Goal: Transaction & Acquisition: Subscribe to service/newsletter

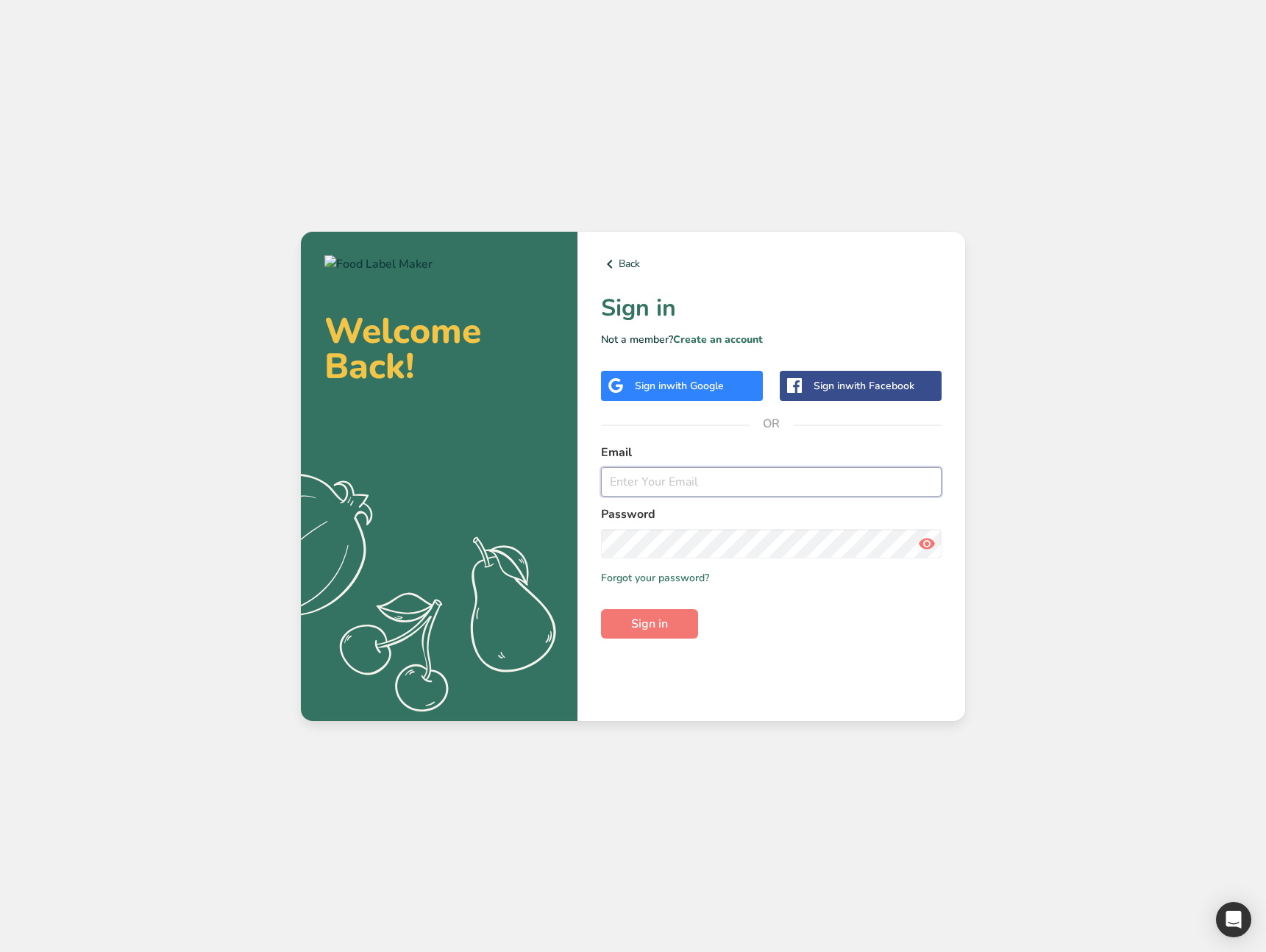
type input "ahmad@foodlabelmaker.com"
click at [113, 243] on div "Welcome Back! .a{fill:#f5f3ed;} Back Sign in Not a member? Create an account Si…" at bounding box center [633, 476] width 1266 height 952
click at [805, 666] on div "Back Sign in Not a member? Create an account Sign in with Google Sign in with F…" at bounding box center [771, 476] width 388 height 490
click at [794, 607] on form "Email ahmad@foodlabelmaker.com Password Remember me Forgot your password? Sign …" at bounding box center [771, 540] width 341 height 195
click at [745, 342] on link "Create an account" at bounding box center [718, 340] width 89 height 14
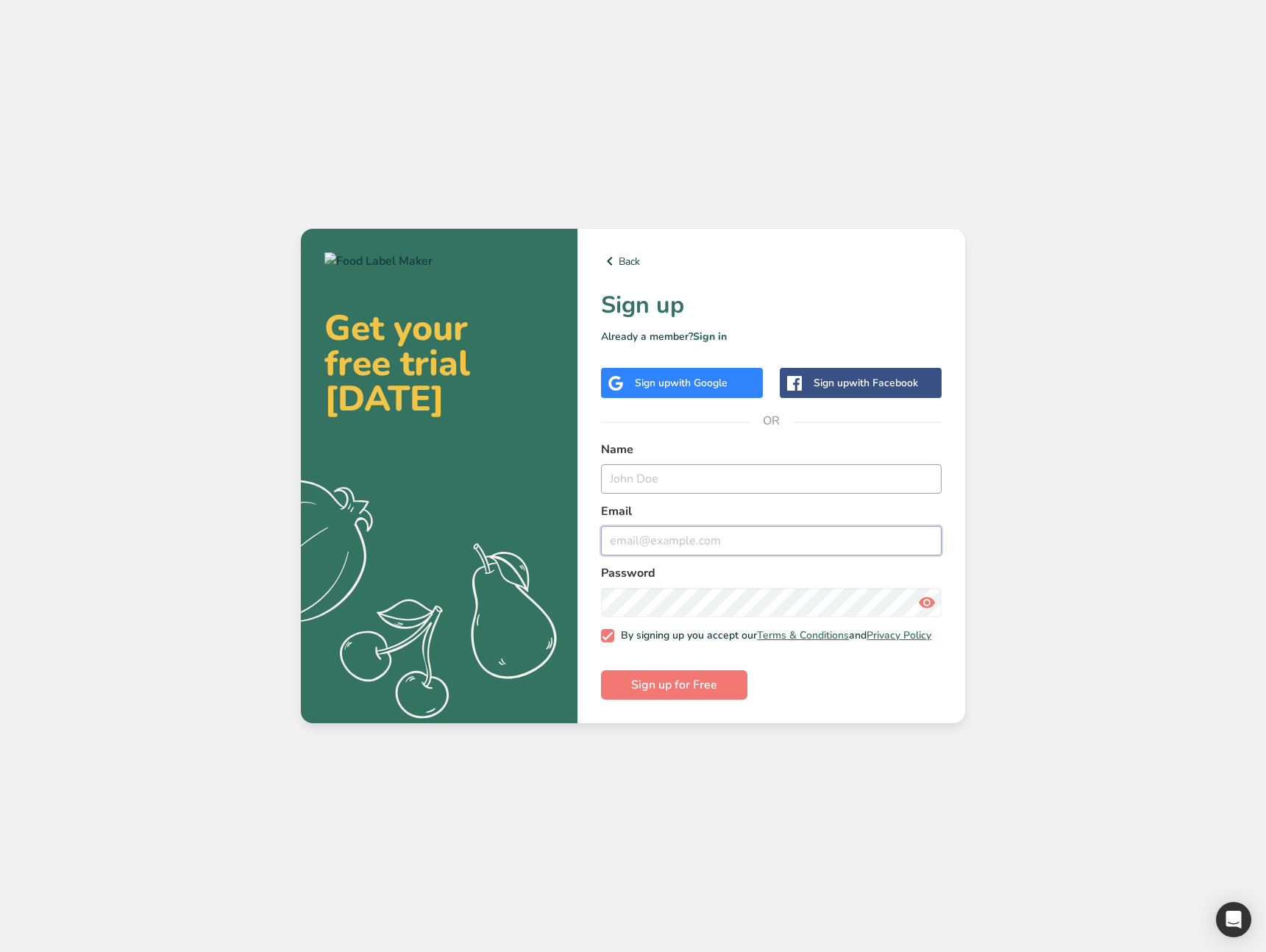
type input "ahmad@foodlabelmaker.com"
click at [691, 474] on input "text" at bounding box center [771, 479] width 341 height 30
type input "test t"
click at [642, 537] on input "ahmad@foodlabelmaker.com" at bounding box center [771, 541] width 341 height 30
drag, startPoint x: 646, startPoint y: 536, endPoint x: 564, endPoint y: 535, distance: 82.0
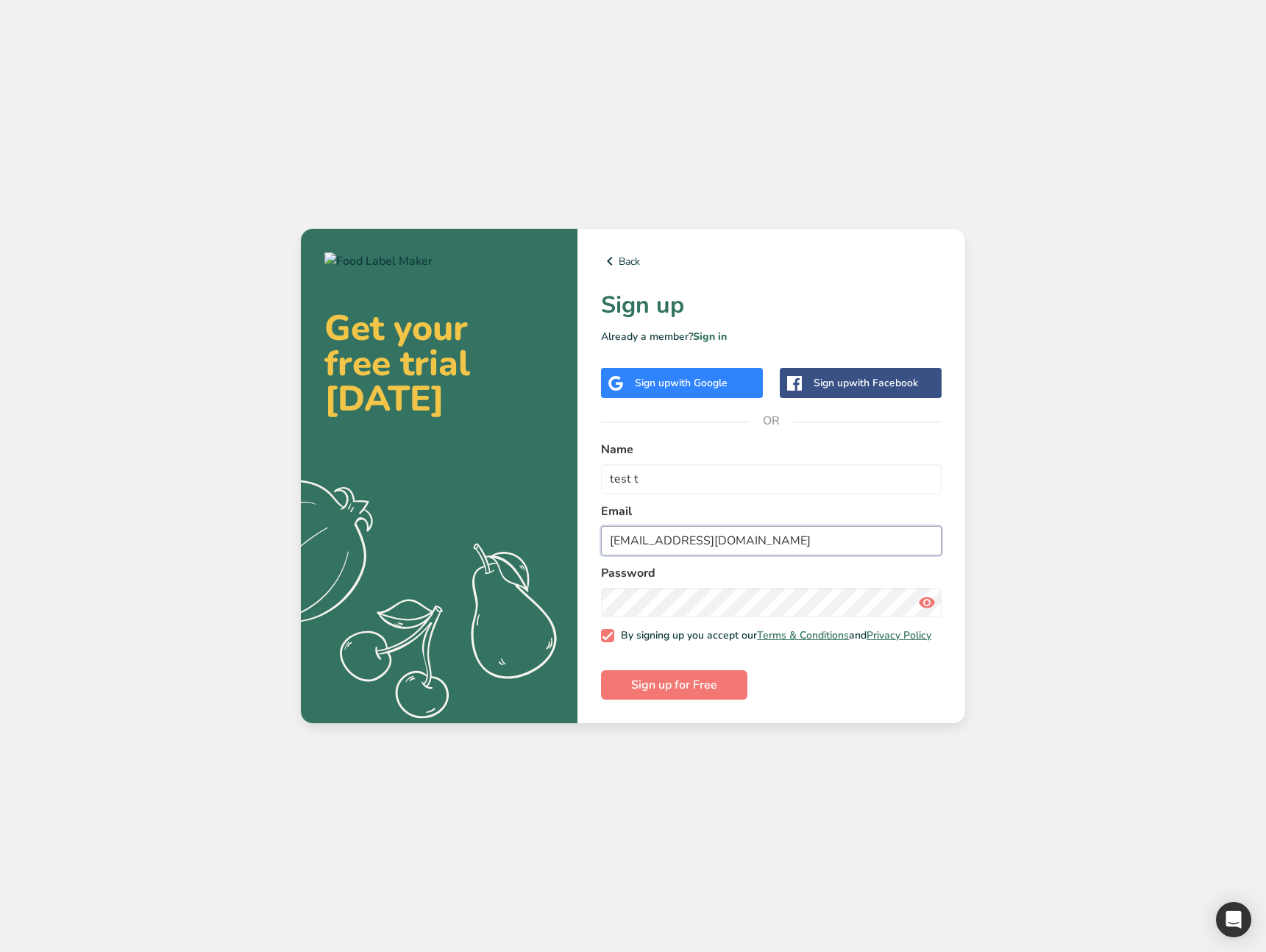
click at [564, 535] on section "Get your free trial today .a{fill:#f5f3ed;} Back Sign up Already a member? Sign…" at bounding box center [633, 476] width 664 height 494
click at [672, 535] on input "test@foodlabelmaker.com" at bounding box center [771, 541] width 341 height 30
type input "test@tett.com"
click at [523, 598] on section "Get your free trial today .a{fill:#f5f3ed;} Back Sign up Already a member? Sign…" at bounding box center [633, 476] width 664 height 494
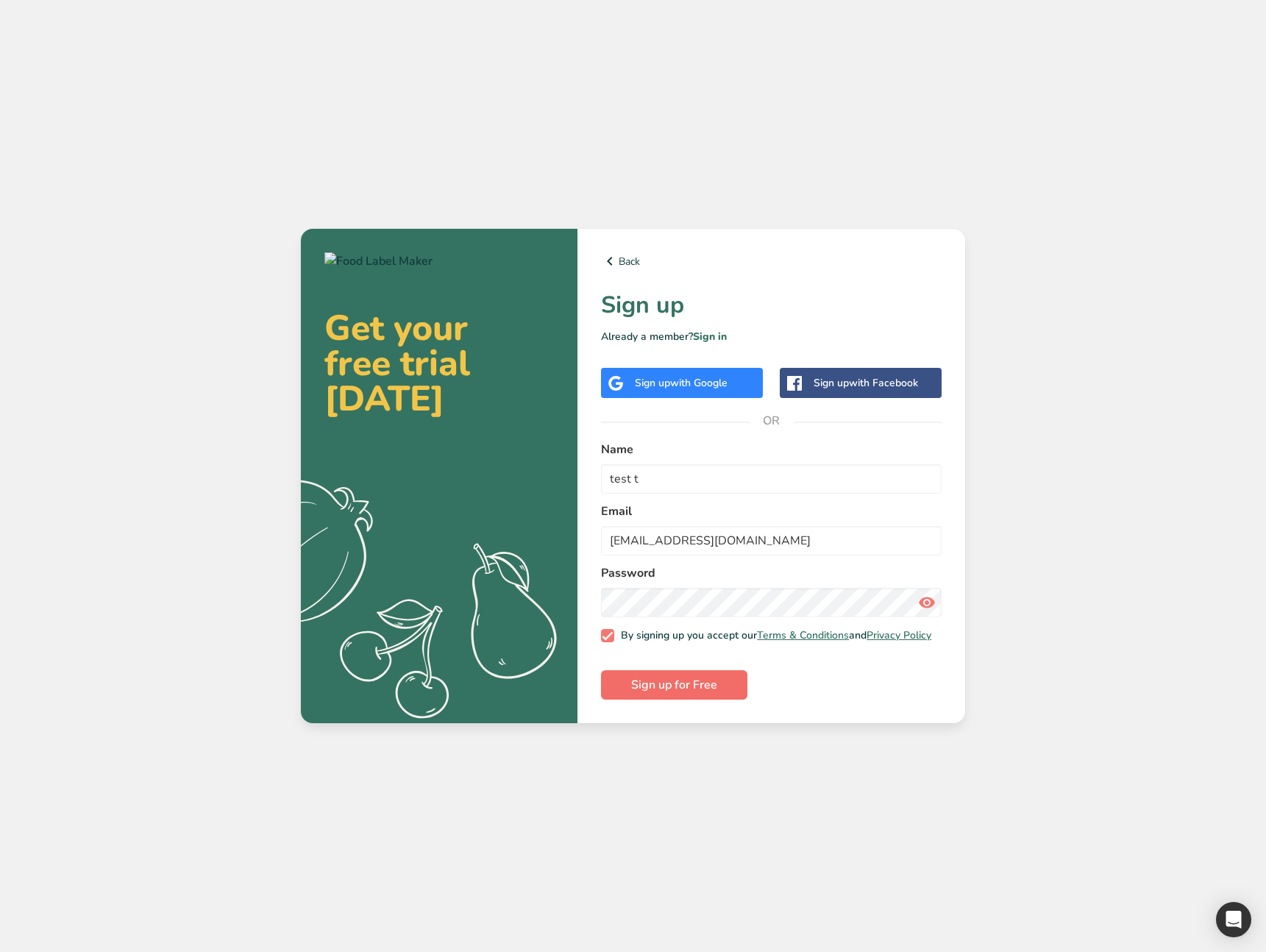
drag, startPoint x: 673, startPoint y: 668, endPoint x: 662, endPoint y: 687, distance: 22.0
click at [668, 675] on form "Name test t Email test@tett.com Password By signing up you accept our Terms & C…" at bounding box center [771, 570] width 341 height 259
click at [662, 687] on span "Sign up for Free" at bounding box center [675, 685] width 86 height 18
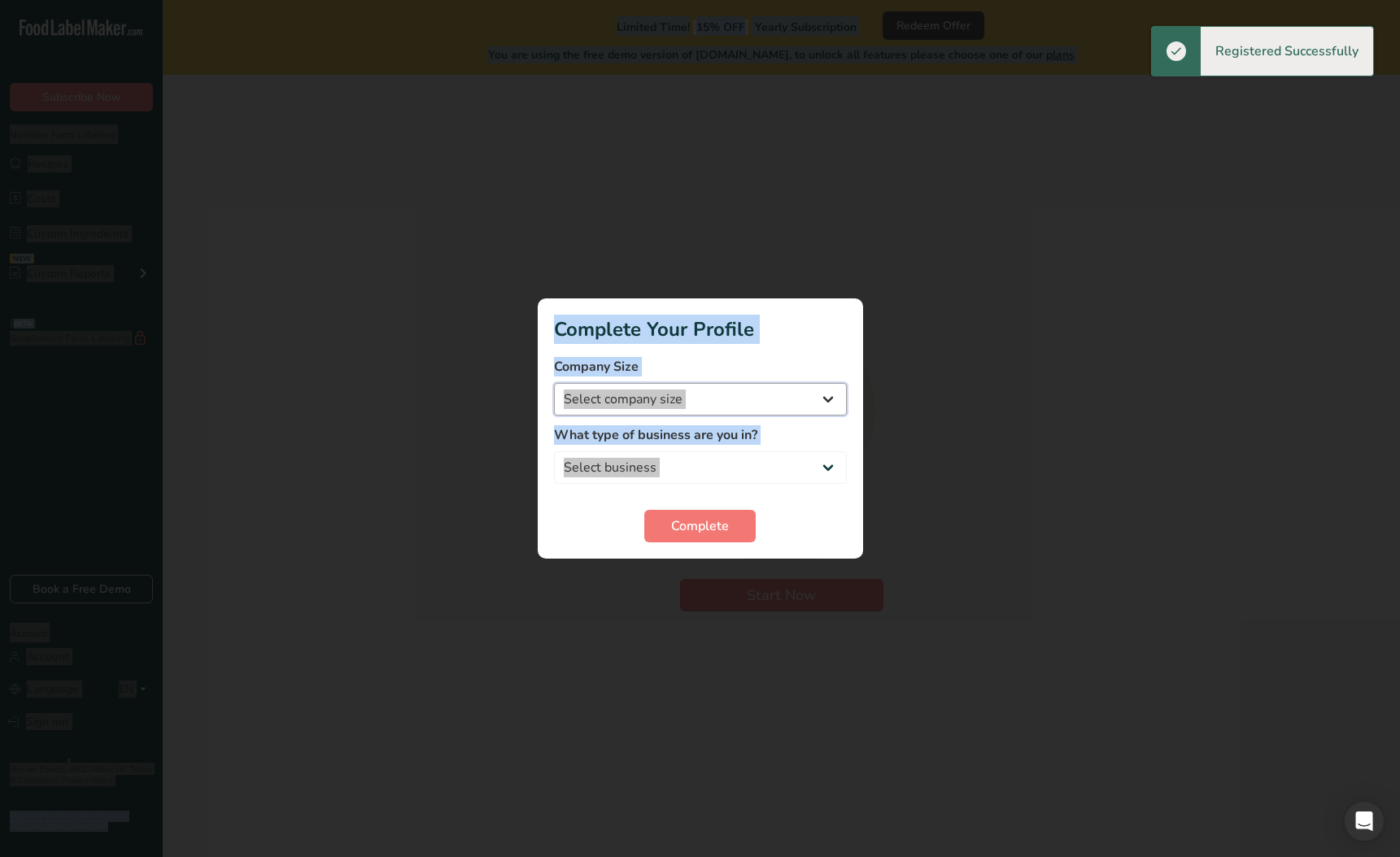
click at [762, 398] on select "Select company size Over 500 Employees test 1 1 Fewer than 10 Employees Fewer t…" at bounding box center [700, 400] width 293 height 33
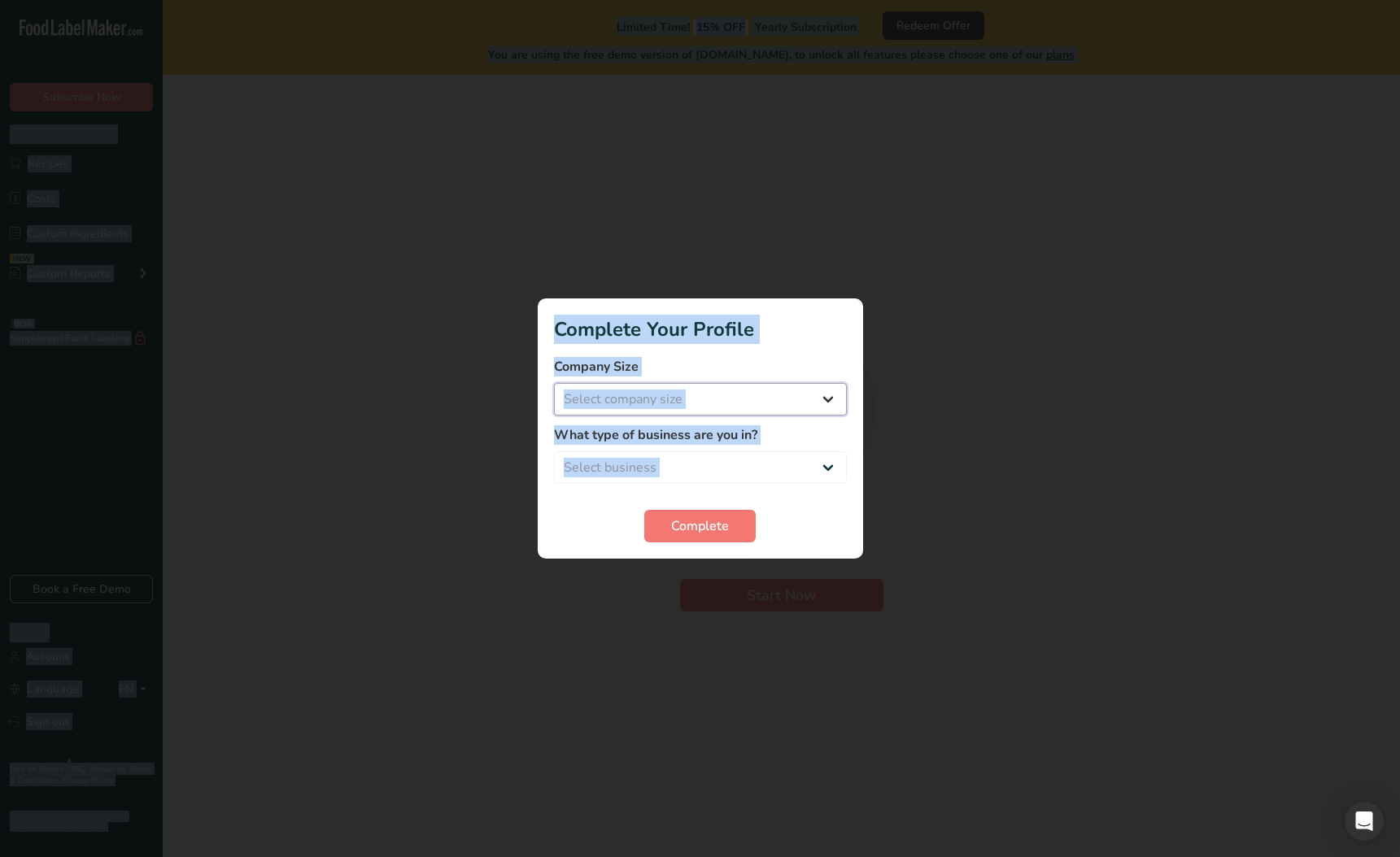
select select "20"
click at [554, 383] on select "Select company size Over 500 Employees test 1 1 Fewer than 10 Employees Fewer t…" at bounding box center [700, 400] width 293 height 33
click at [684, 475] on select "Select business Packaged Food Manufacturer Restaurant & Cafe Bakery Meal Plans …" at bounding box center [700, 468] width 293 height 33
select select "5"
click at [554, 451] on select "Select business Packaged Food Manufacturer Restaurant & Cafe Bakery Meal Plans …" at bounding box center [700, 468] width 293 height 33
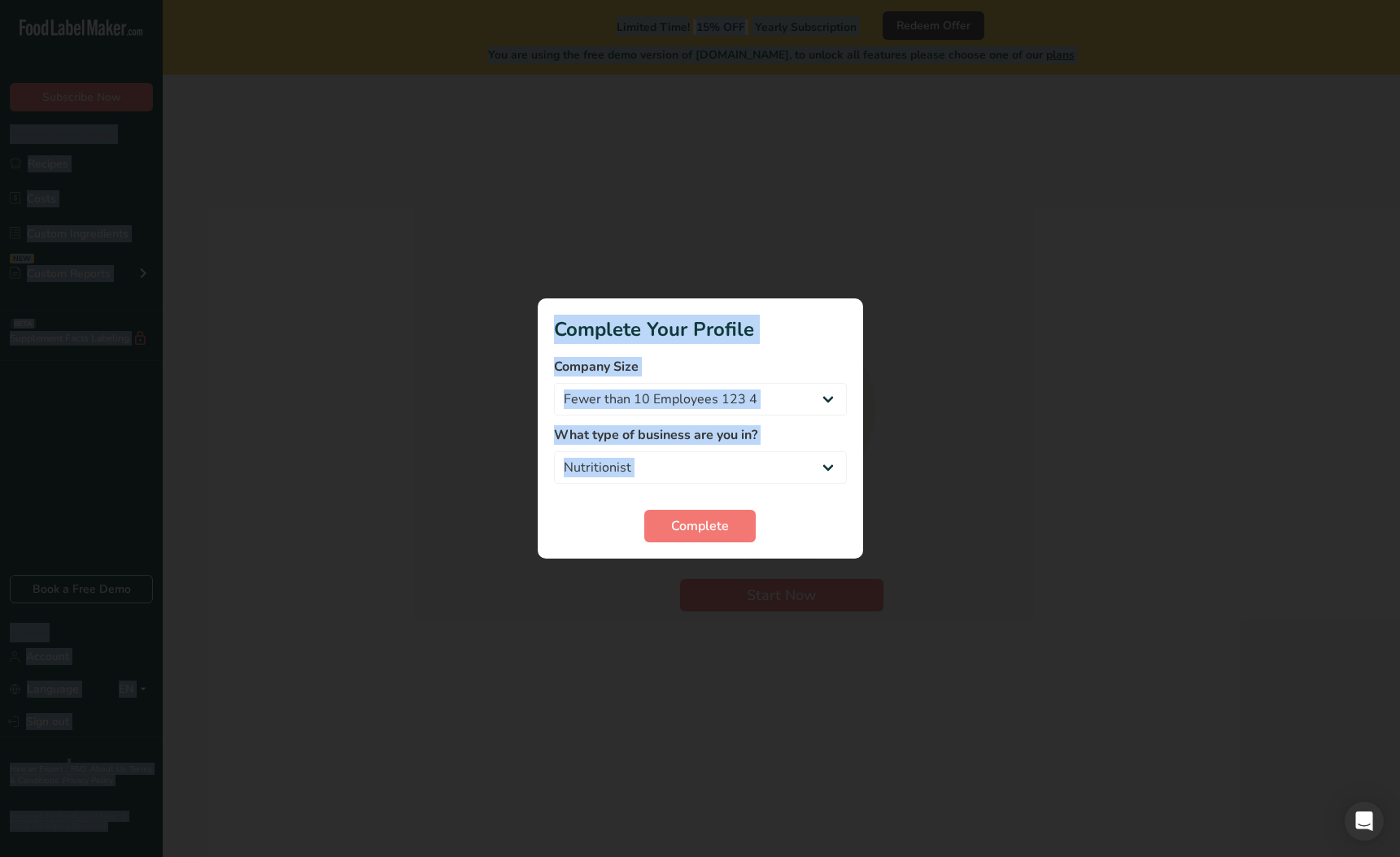
click at [791, 521] on div "Complete" at bounding box center [700, 527] width 293 height 33
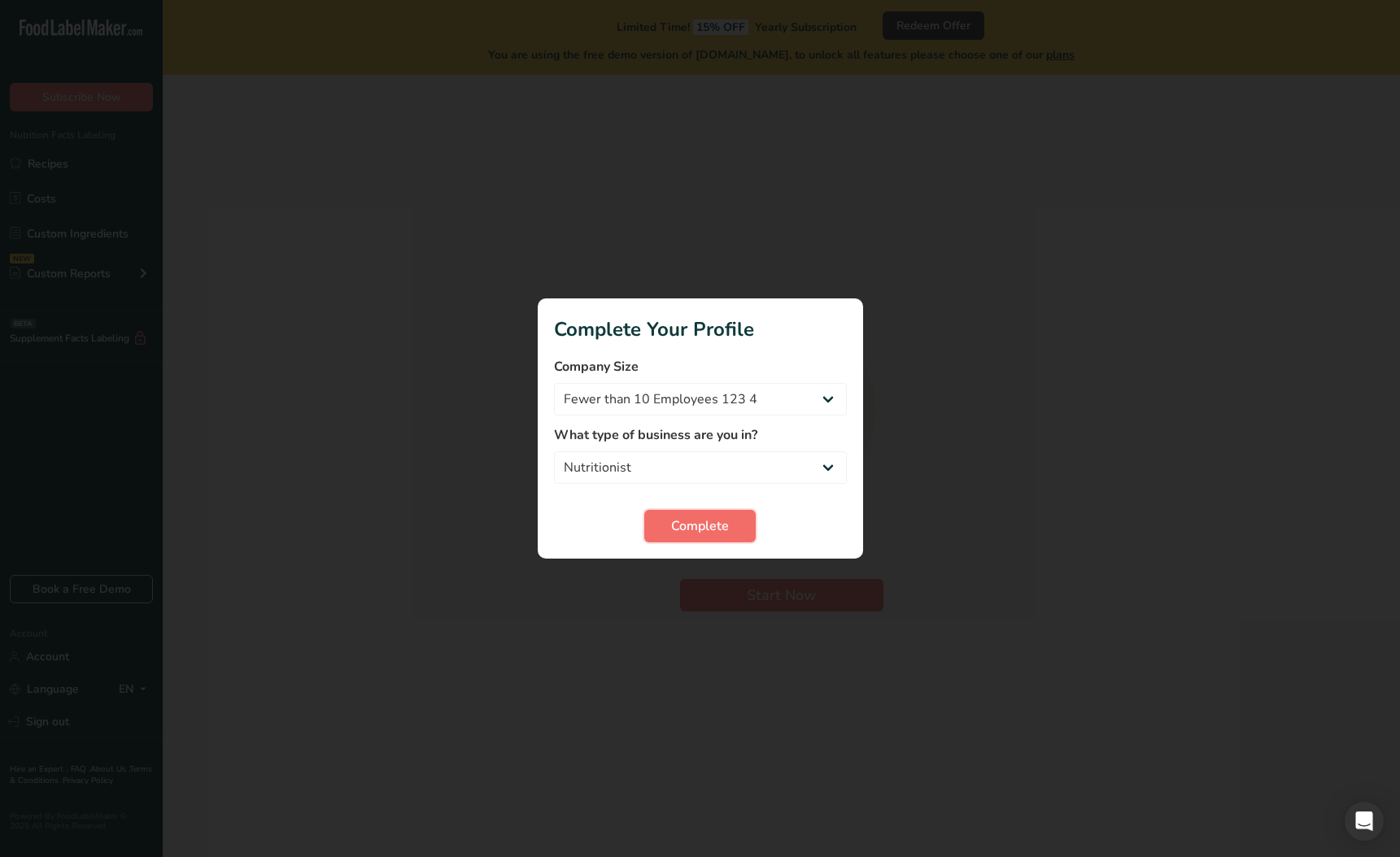
click at [687, 527] on span "Complete" at bounding box center [700, 526] width 58 height 19
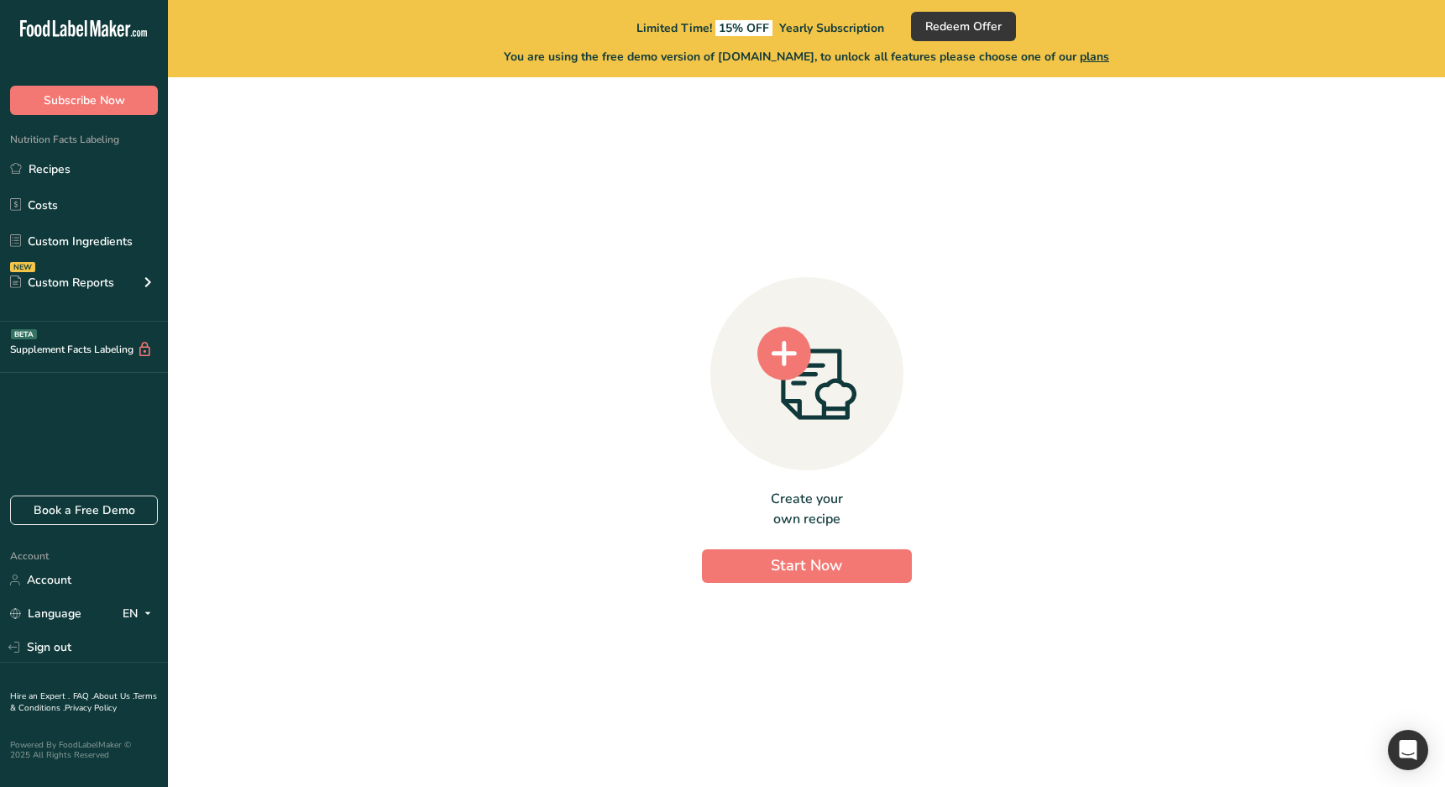
drag, startPoint x: 477, startPoint y: 467, endPoint x: 331, endPoint y: 366, distance: 177.5
click at [474, 465] on div "Create your own recipe Start Now" at bounding box center [807, 425] width 1224 height 669
click at [81, 108] on span "Subscribe Now" at bounding box center [84, 101] width 81 height 18
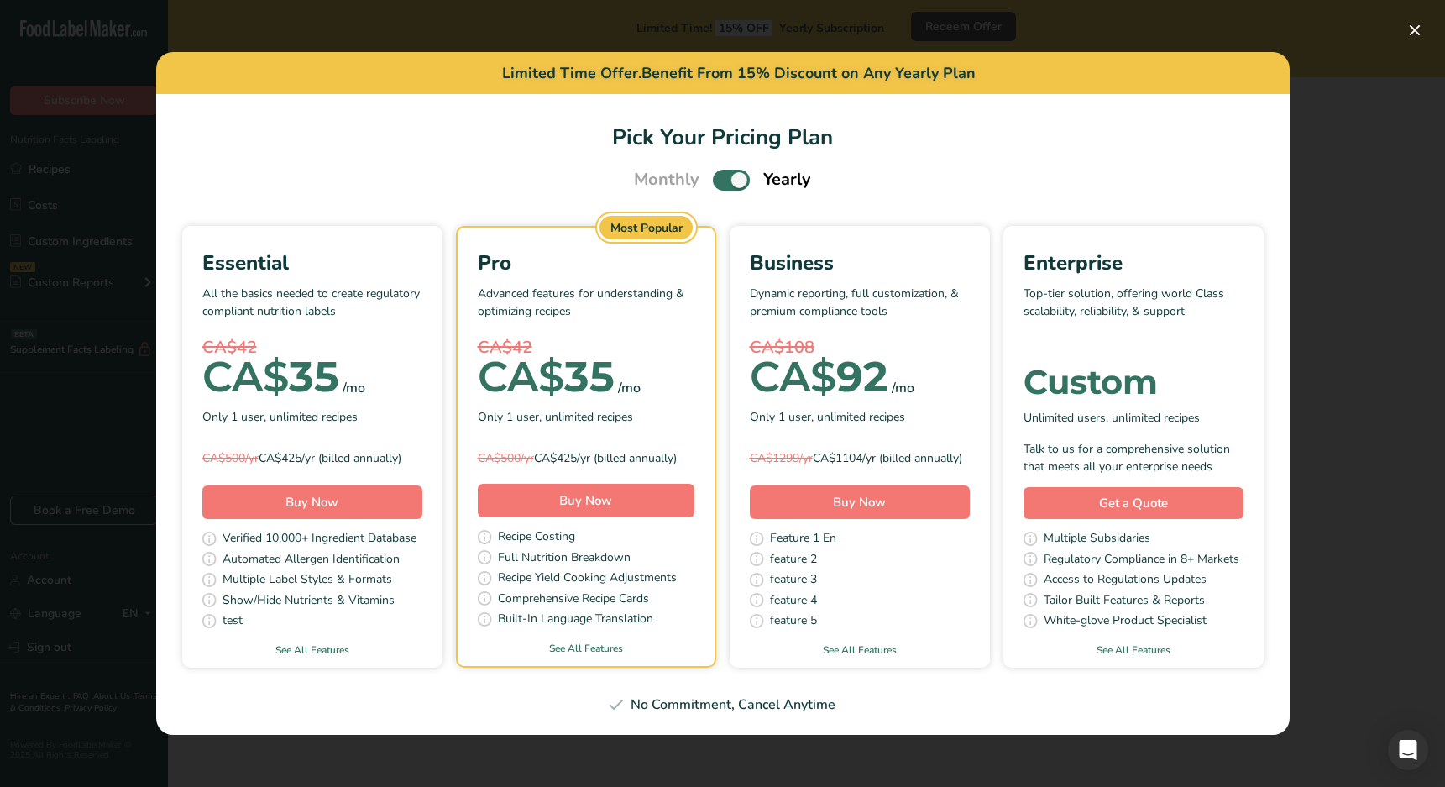
click at [715, 176] on span "Pick Your Pricing Plan Modal" at bounding box center [731, 180] width 37 height 21
click at [715, 176] on input "Pick Your Pricing Plan Modal" at bounding box center [718, 180] width 11 height 11
checkbox input "false"
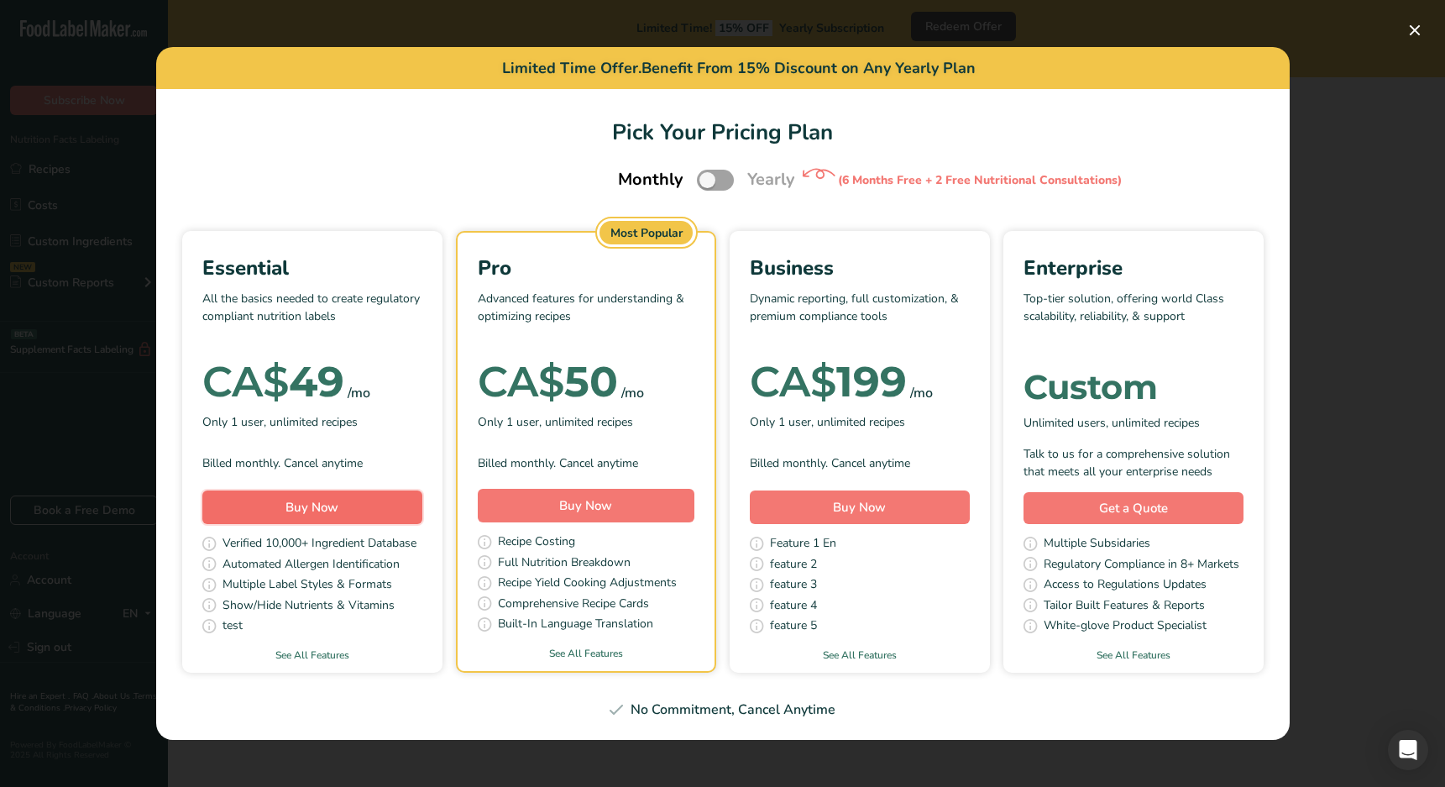
click at [370, 502] on button "Buy Now" at bounding box center [312, 508] width 220 height 34
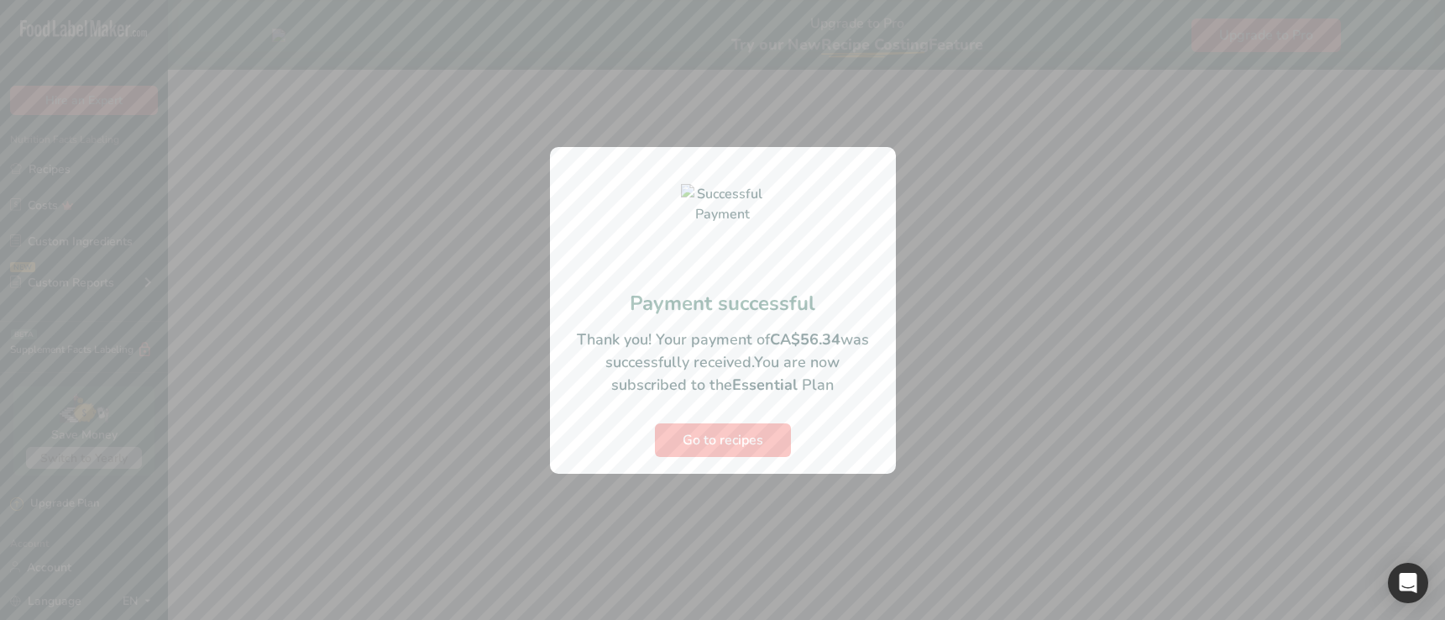
drag, startPoint x: 626, startPoint y: 483, endPoint x: 551, endPoint y: 435, distance: 88.8
click at [626, 483] on div at bounding box center [722, 310] width 1445 height 620
